Goal: Information Seeking & Learning: Learn about a topic

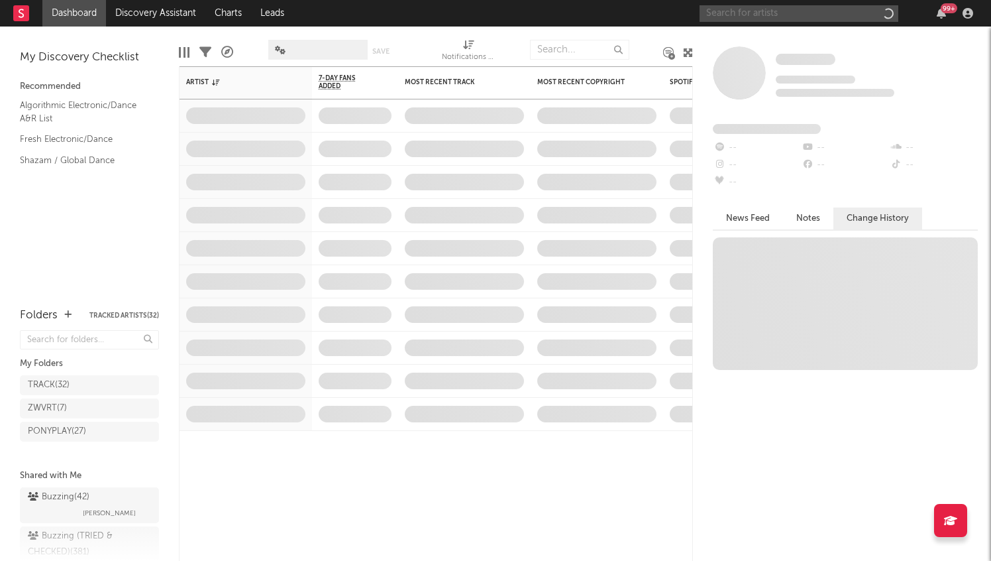
click at [775, 17] on input "text" at bounding box center [799, 13] width 199 height 17
type input "eben"
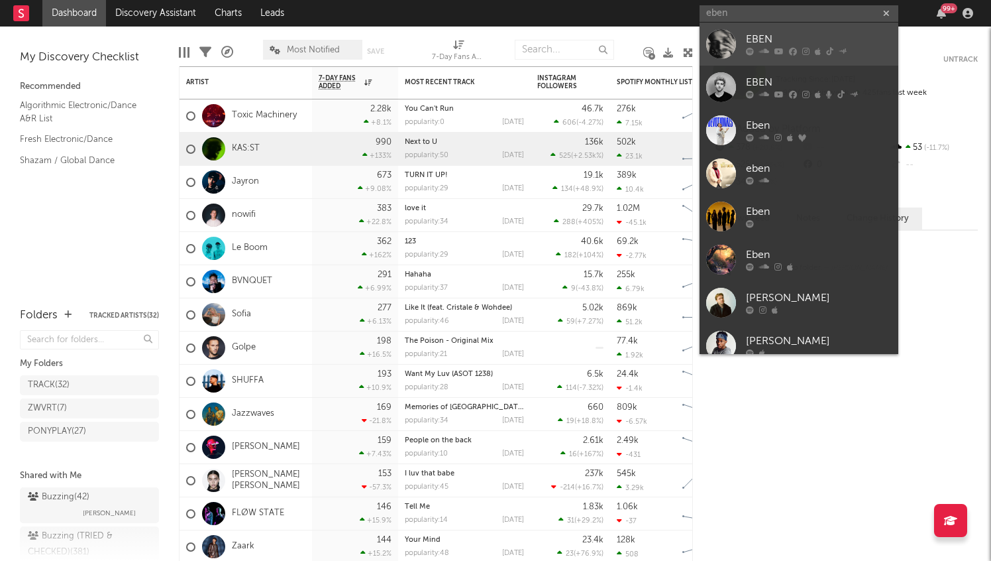
click at [795, 27] on link "EBEN" at bounding box center [799, 44] width 199 height 43
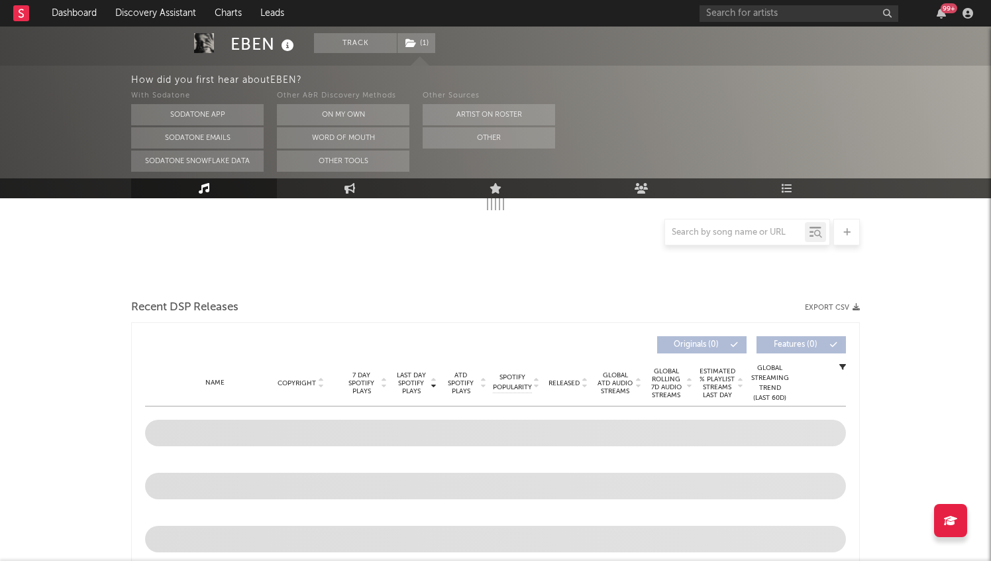
scroll to position [479, 0]
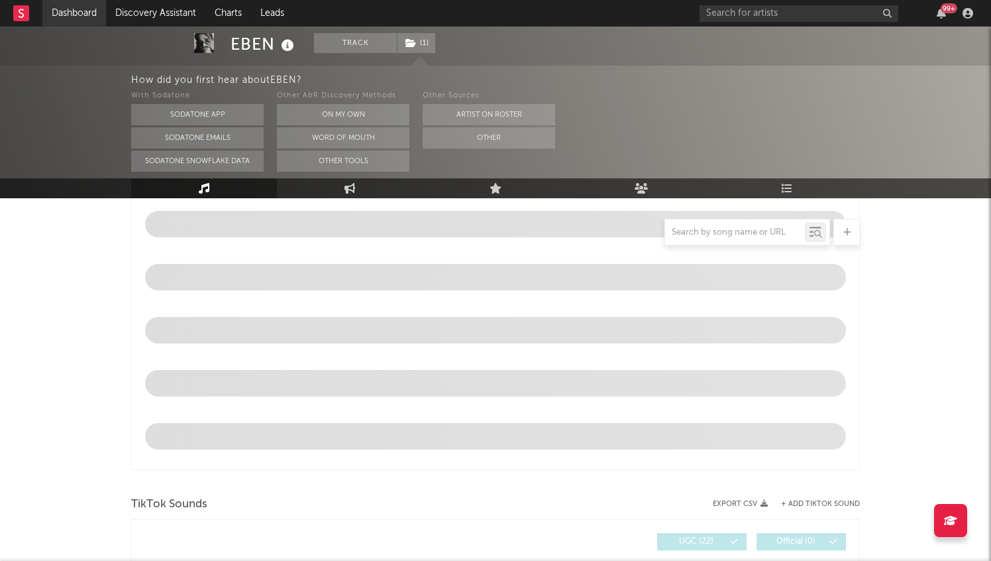
select select "6m"
